Goal: Information Seeking & Learning: Learn about a topic

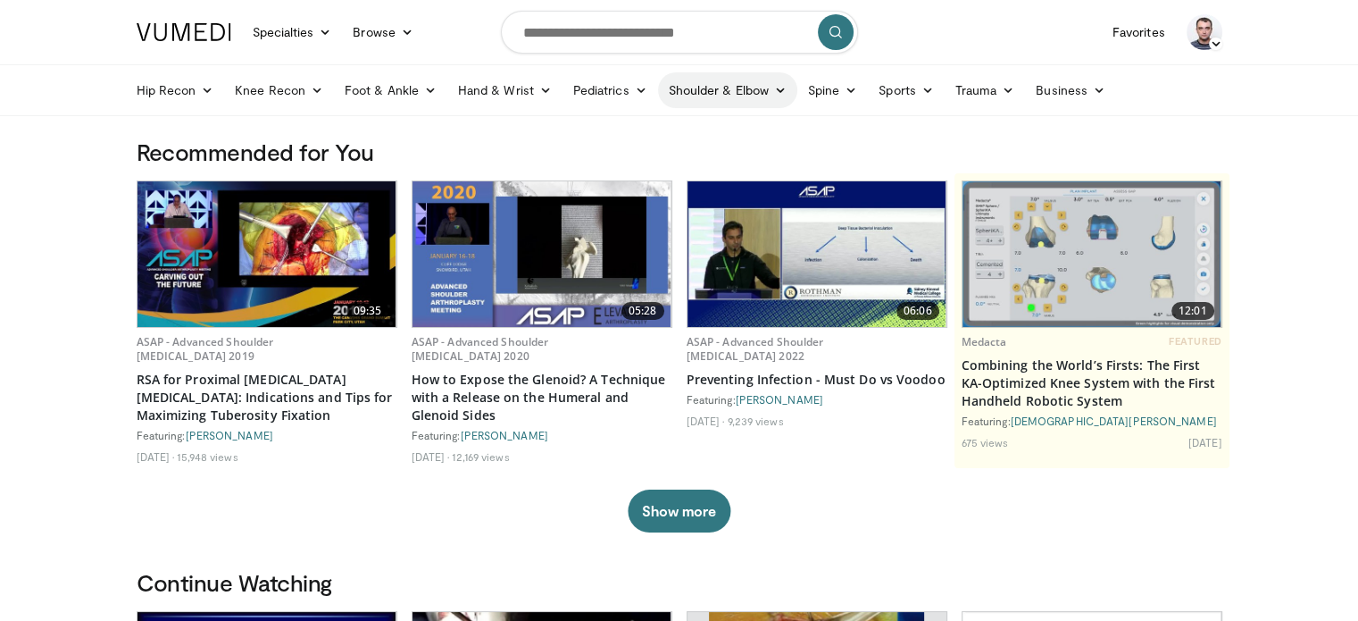
click at [697, 92] on link "Shoulder & Elbow" at bounding box center [727, 90] width 139 height 36
click at [633, 160] on link "Shoulder" at bounding box center [690, 160] width 213 height 29
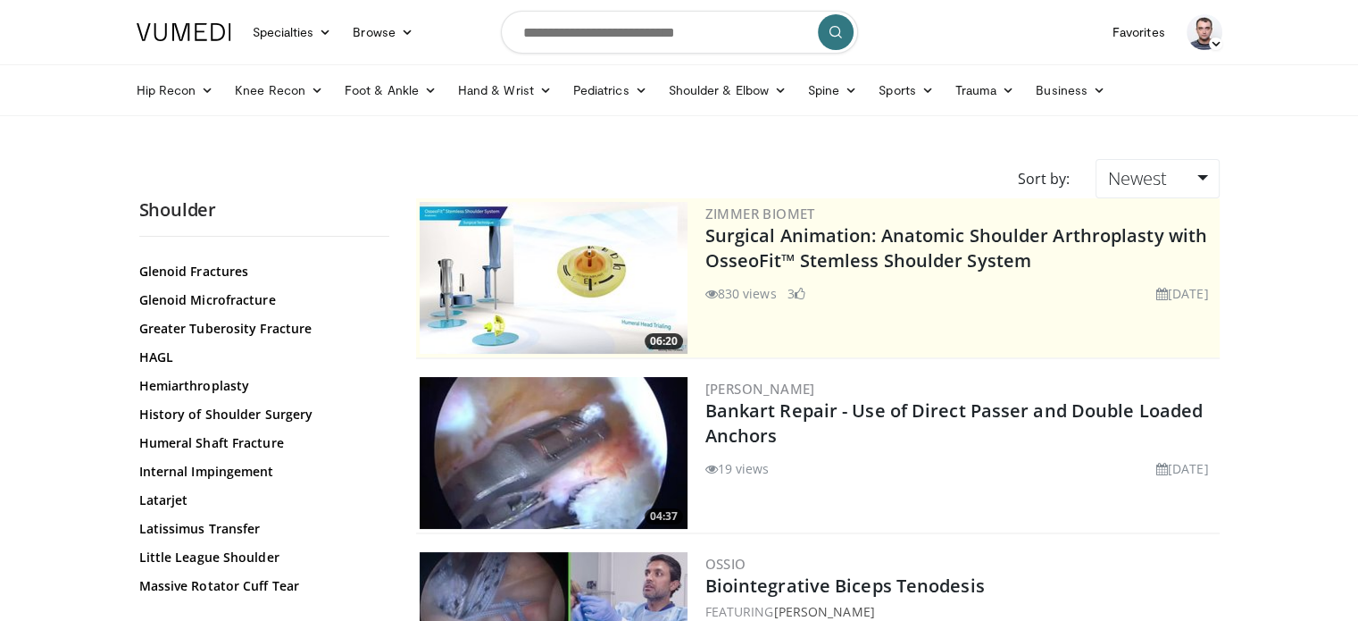
scroll to position [893, 0]
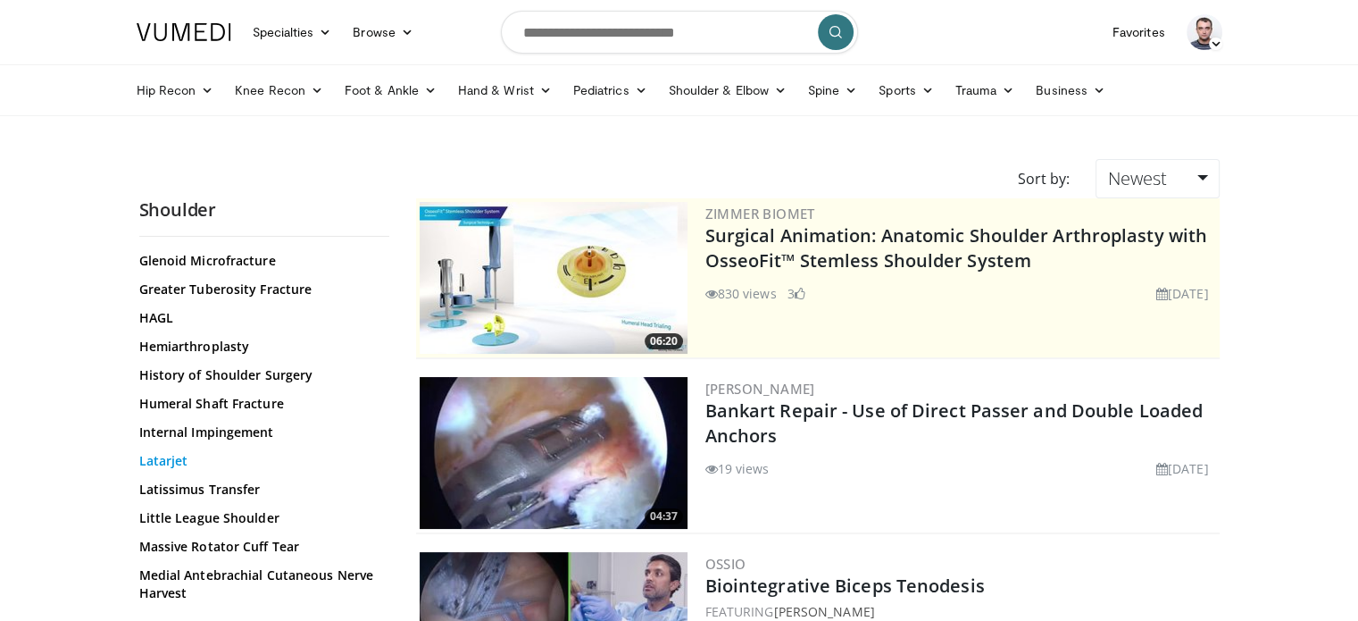
click at [175, 460] on link "Latarjet" at bounding box center [259, 461] width 241 height 18
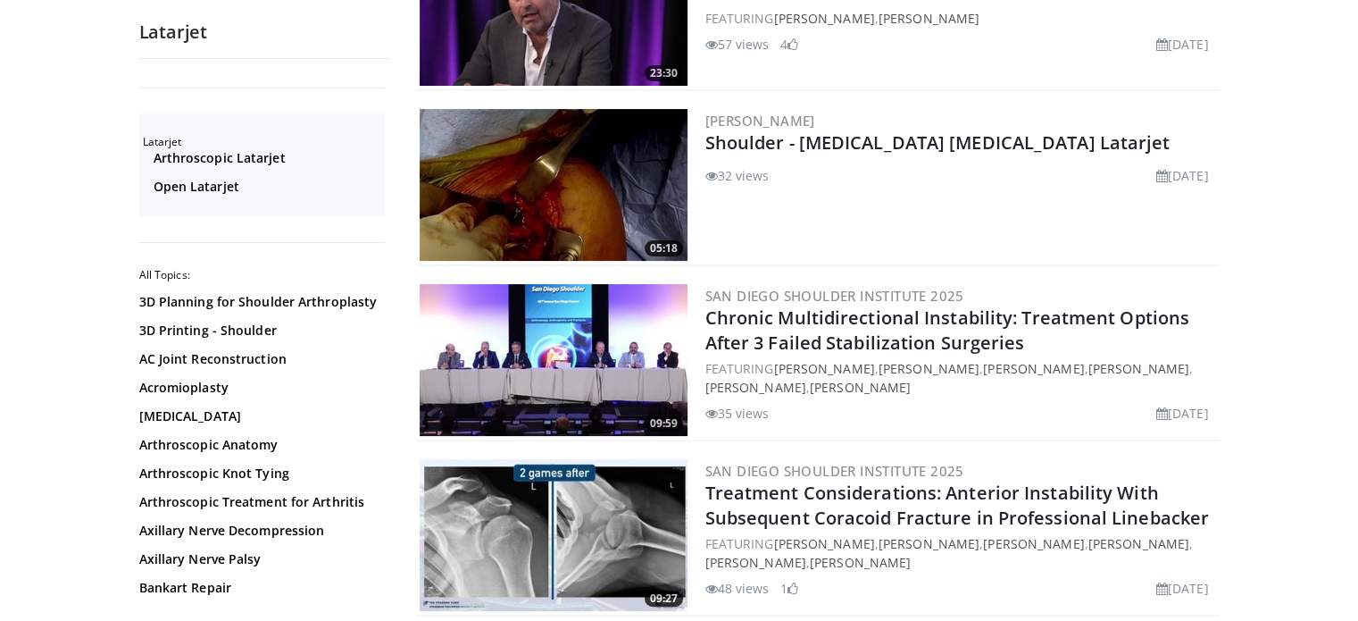
scroll to position [357, 0]
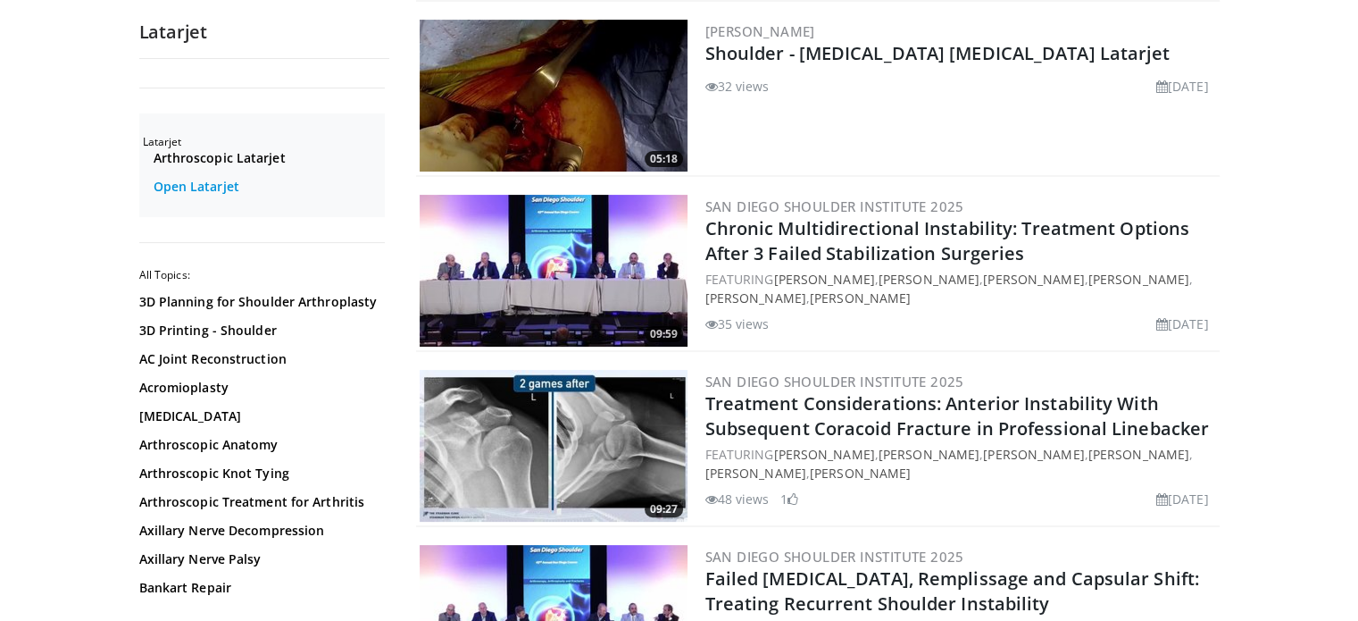
click at [214, 187] on link "Open Latarjet" at bounding box center [267, 187] width 227 height 18
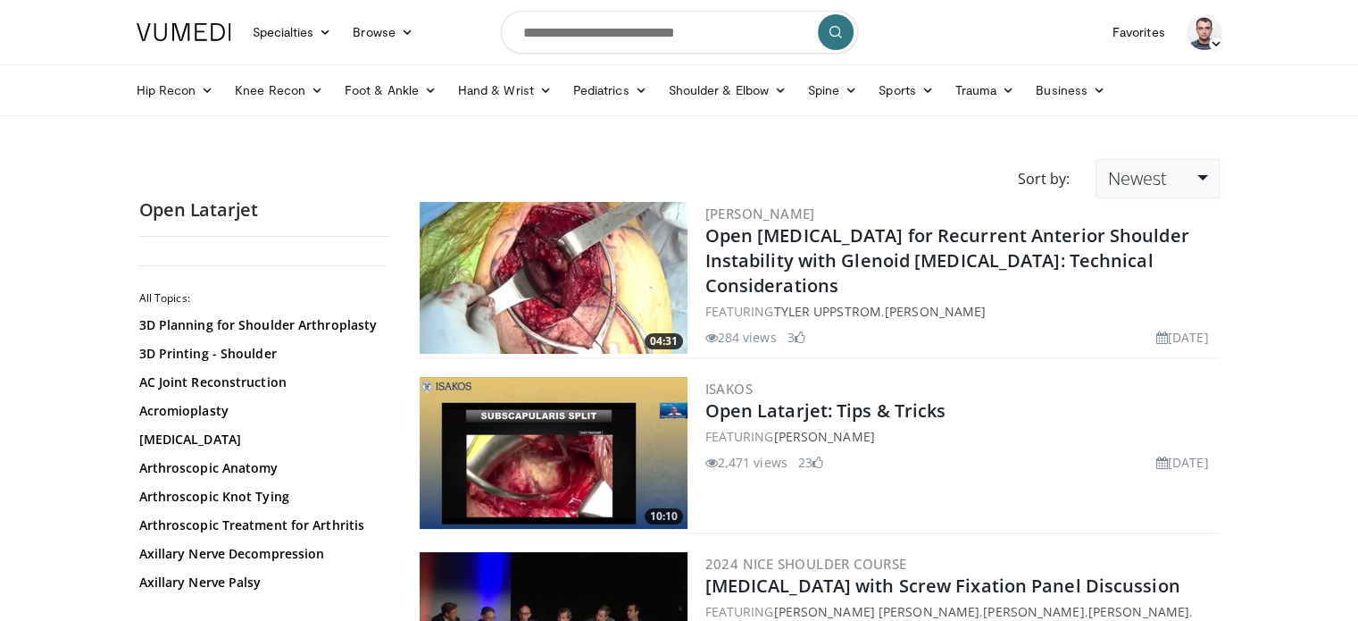
click at [1203, 175] on link "Newest" at bounding box center [1157, 178] width 123 height 39
click at [1148, 303] on link "Views" at bounding box center [1167, 307] width 141 height 29
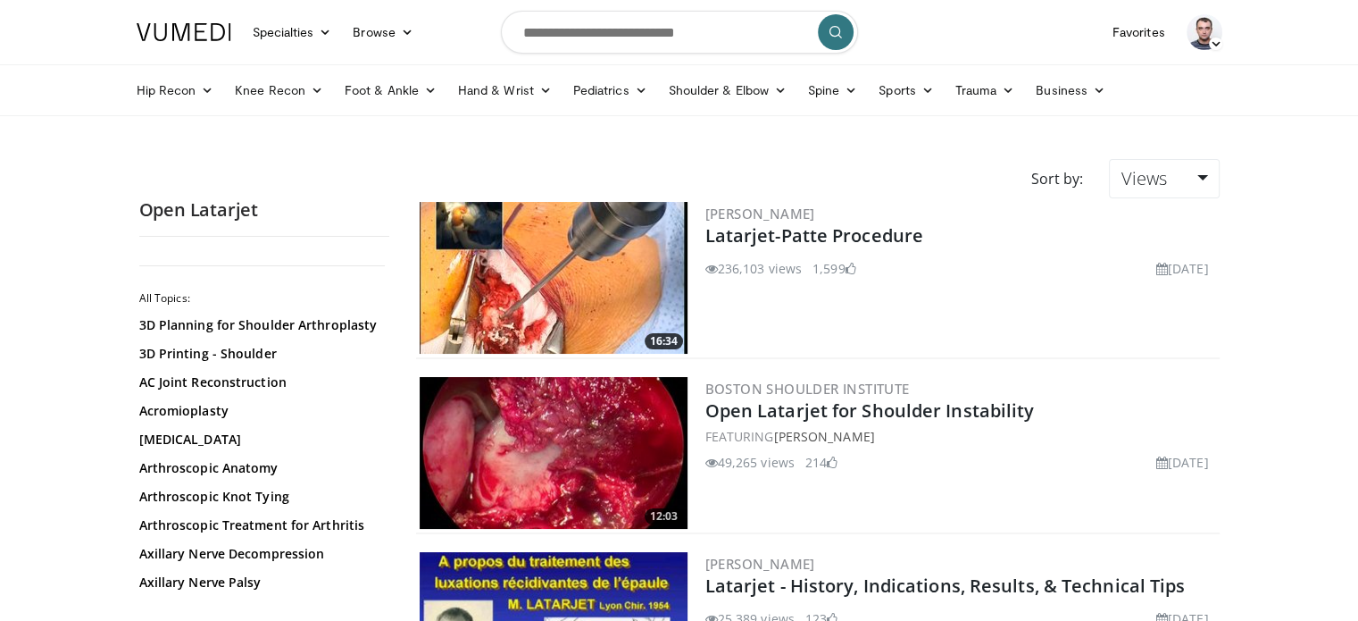
click at [610, 303] on img at bounding box center [554, 278] width 268 height 152
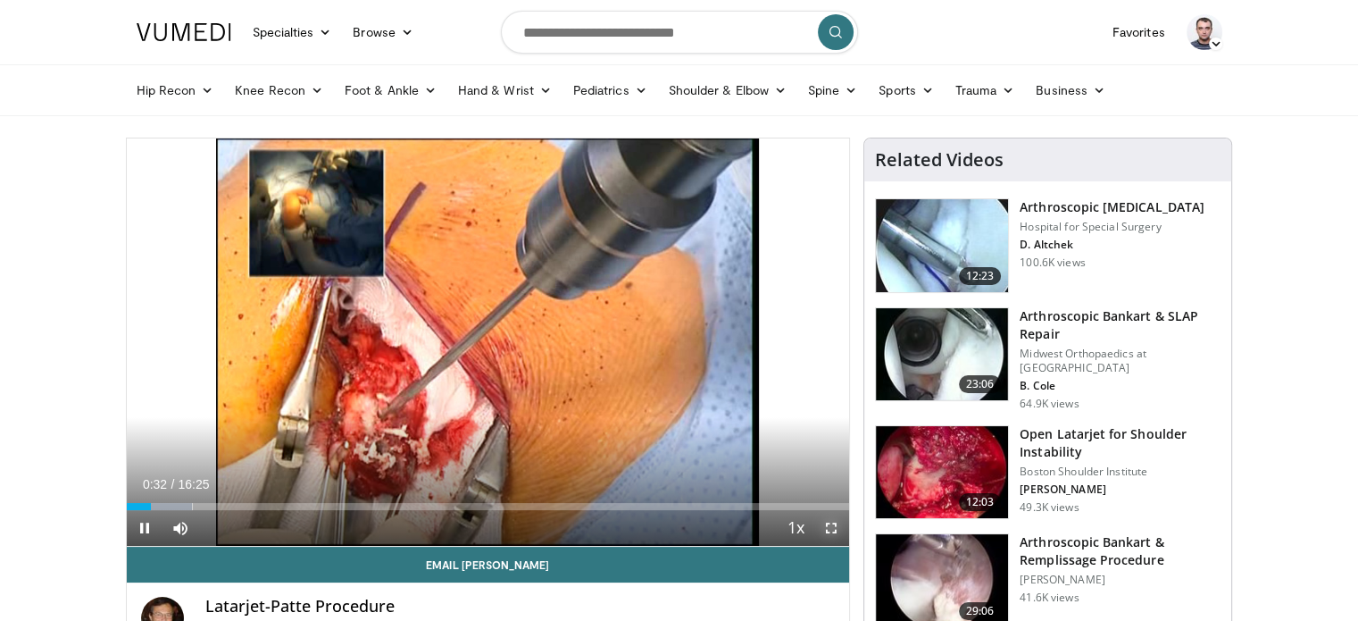
click at [829, 524] on span "Video Player" at bounding box center [832, 528] width 36 height 36
click at [831, 523] on span "Video Player" at bounding box center [832, 528] width 36 height 36
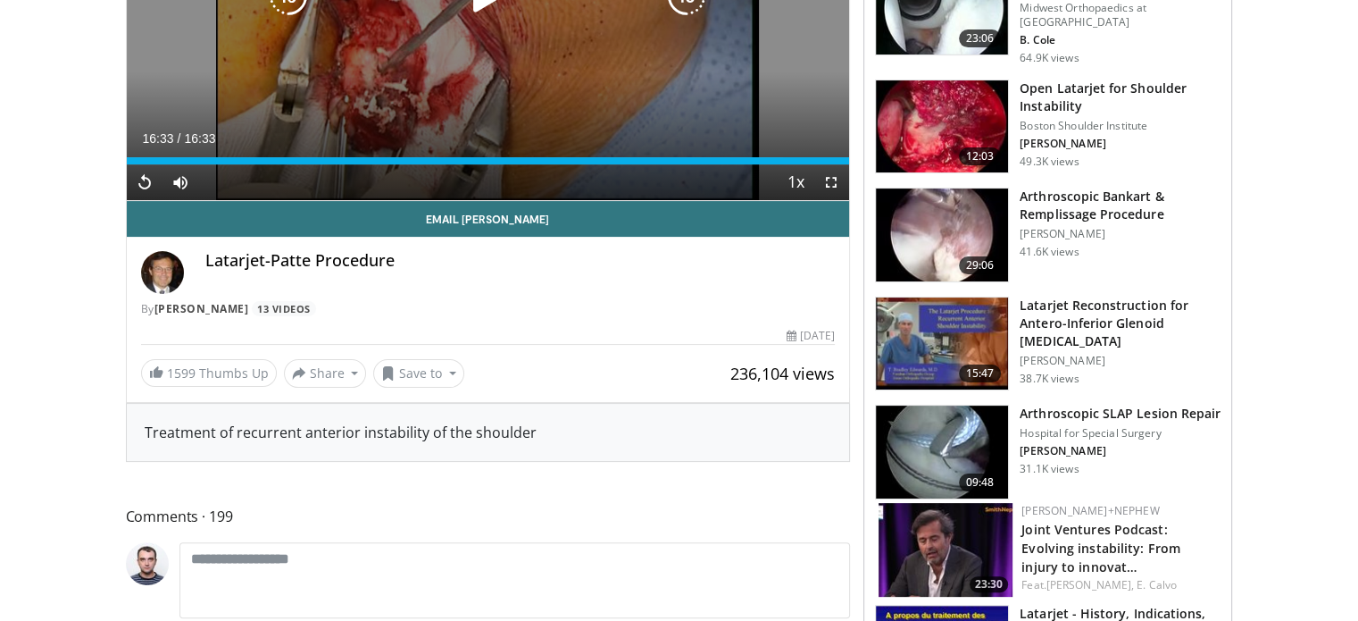
scroll to position [357, 0]
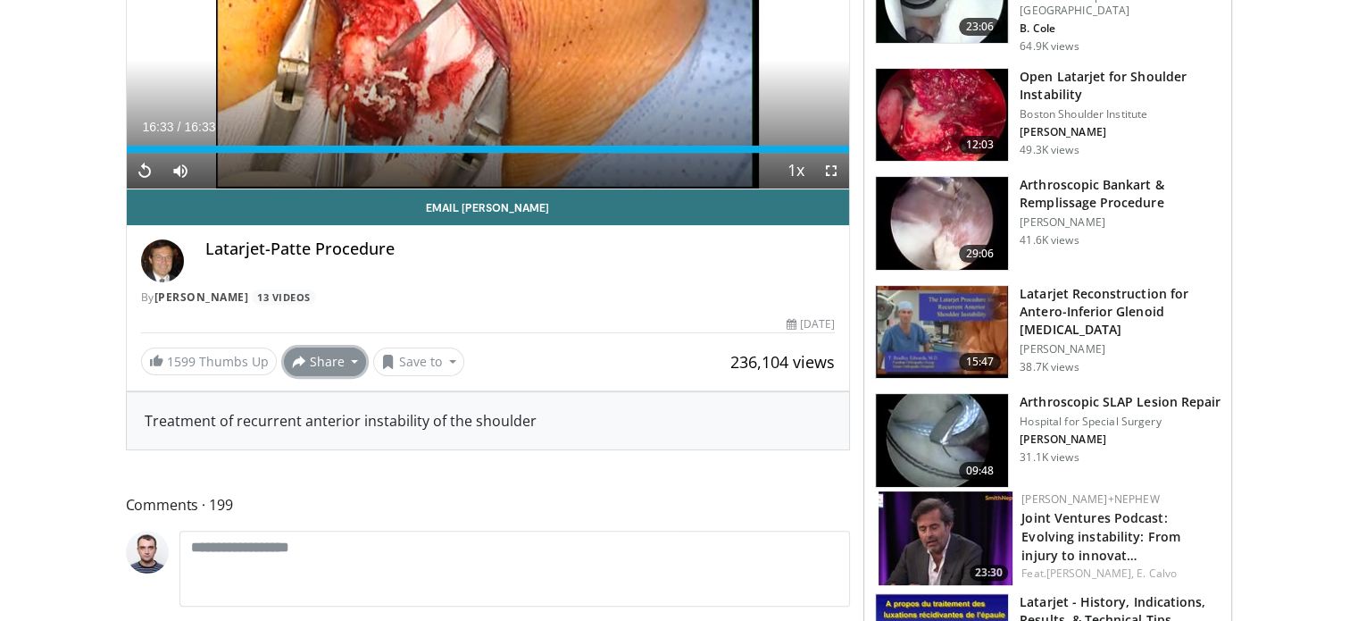
click at [350, 356] on button "Share" at bounding box center [325, 361] width 83 height 29
click at [475, 275] on div "Latarjet-Patte Procedure" at bounding box center [520, 260] width 630 height 43
click at [936, 207] on img at bounding box center [942, 223] width 132 height 93
